Goal: Communication & Community: Share content

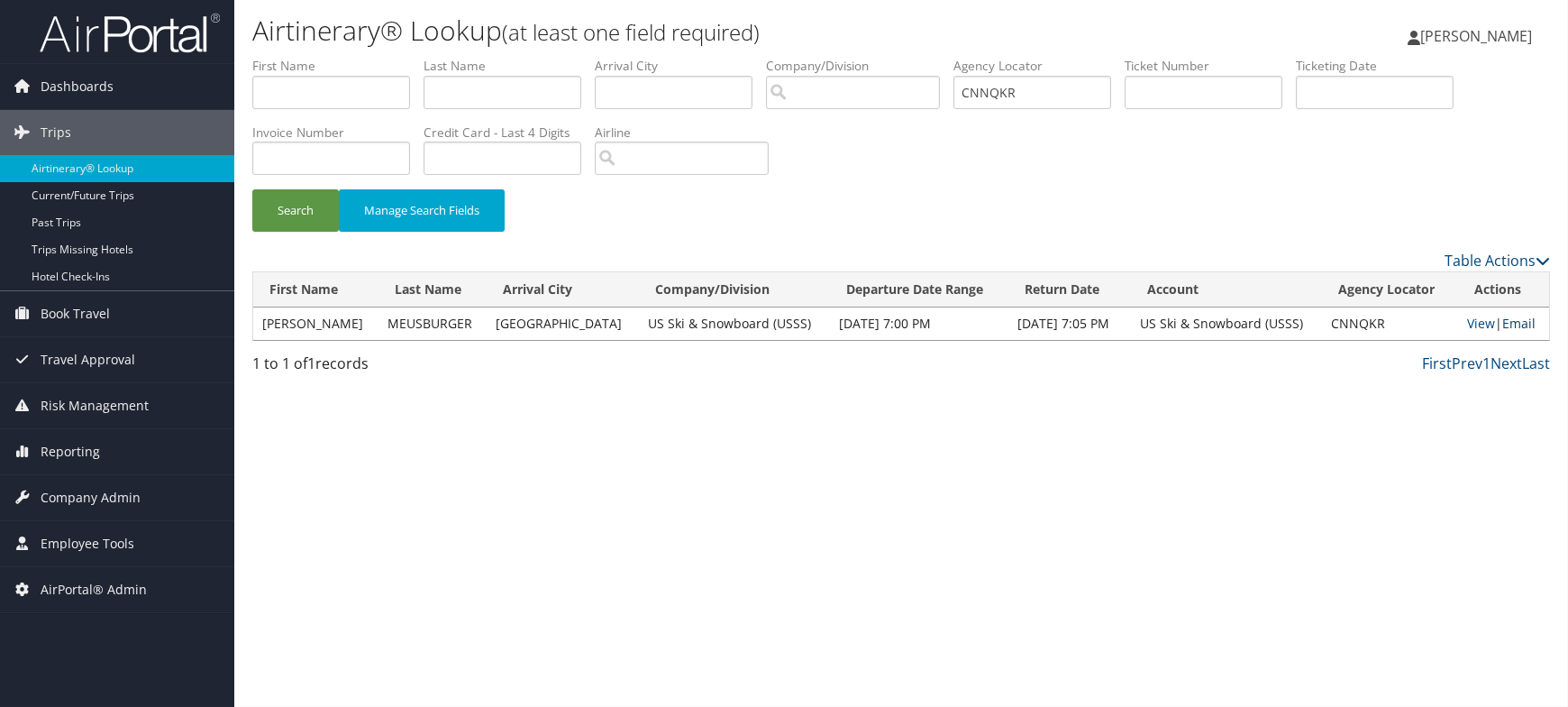
click at [1524, 322] on link "Email" at bounding box center [1519, 322] width 34 height 17
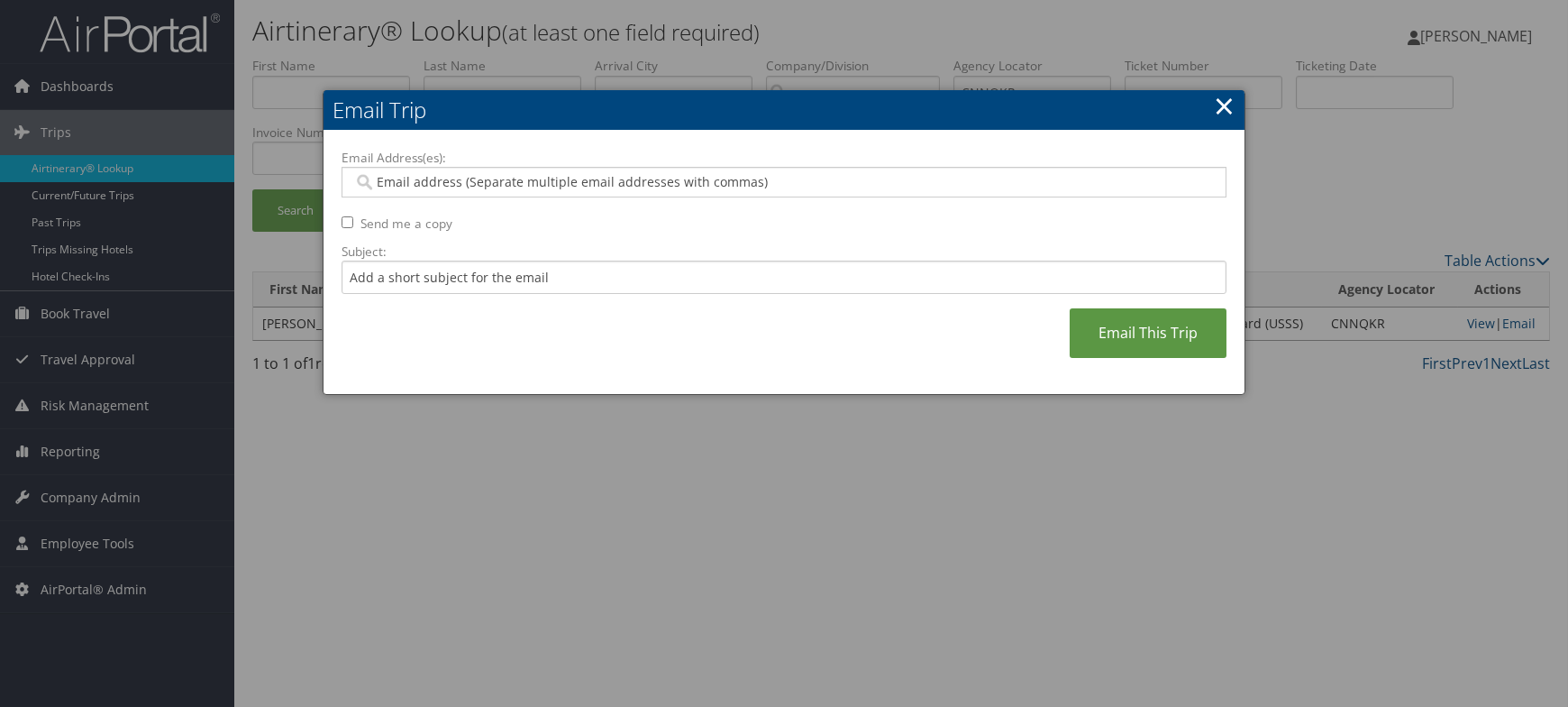
click at [589, 174] on input "Email Address(es):" at bounding box center [784, 183] width 861 height 18
click at [479, 179] on input "Email Address(es):" at bounding box center [784, 183] width 861 height 18
paste input "[PERSON_NAME][EMAIL_ADDRESS][PERSON_NAME][DOMAIN_NAME]"
type input "[PERSON_NAME][EMAIL_ADDRESS][PERSON_NAME][DOMAIN_NAME]"
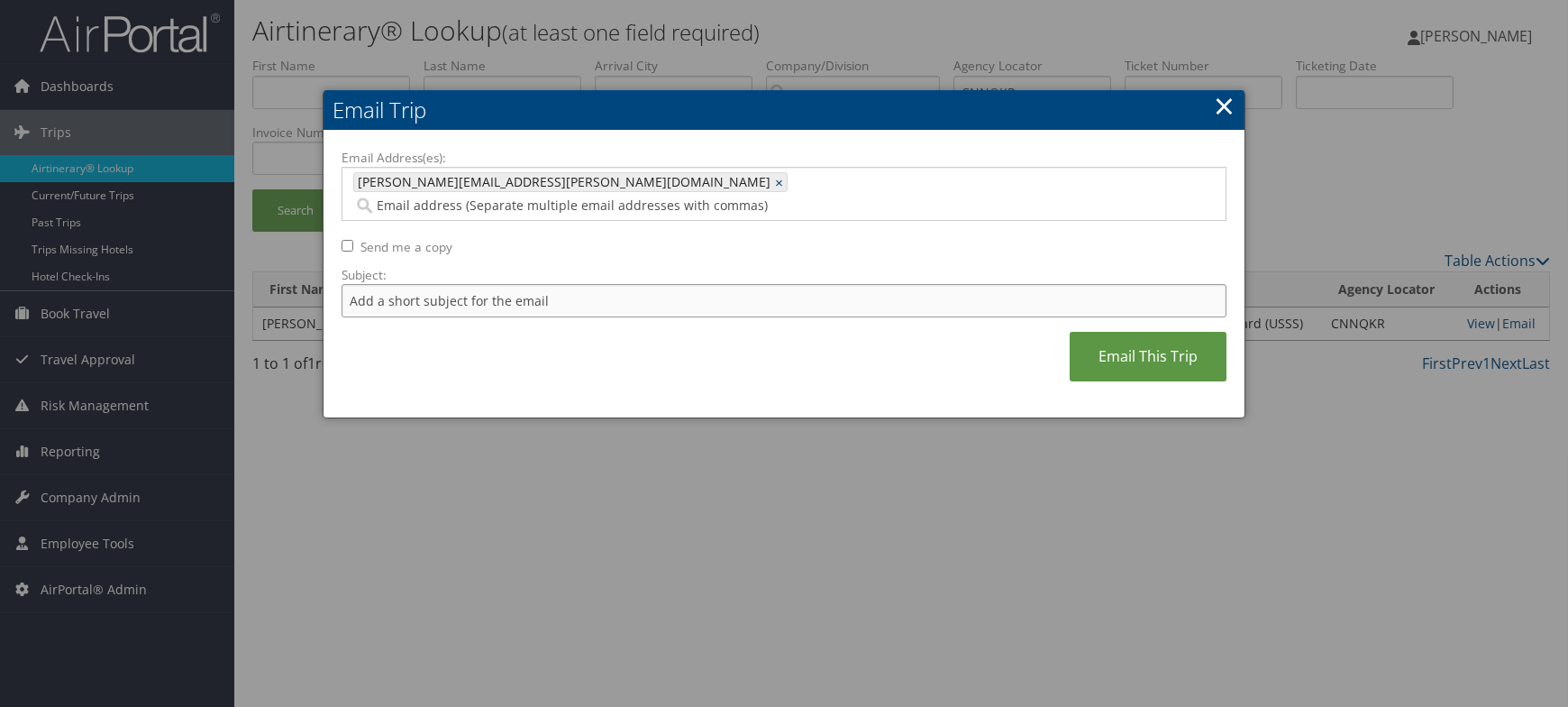
click at [557, 284] on input "Subject:" at bounding box center [784, 301] width 885 height 34
type input "Link to baggage information on itinerary underneath flight"
click at [1148, 346] on link "Email This Trip" at bounding box center [1149, 356] width 157 height 49
